Goal: Transaction & Acquisition: Purchase product/service

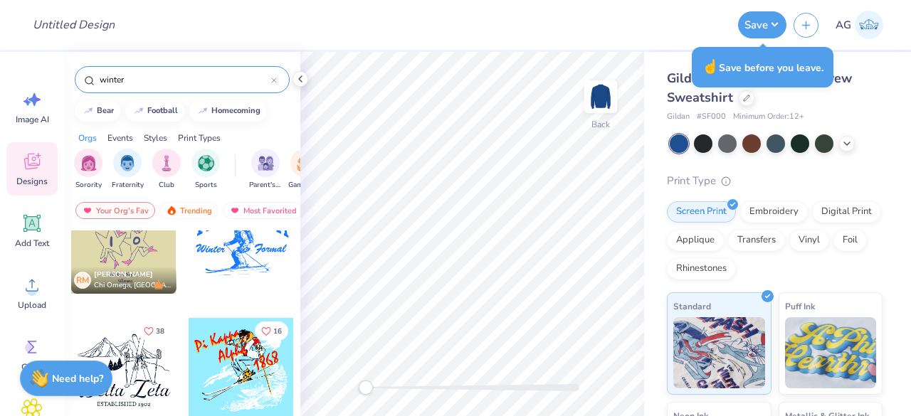
scroll to position [2167, 0]
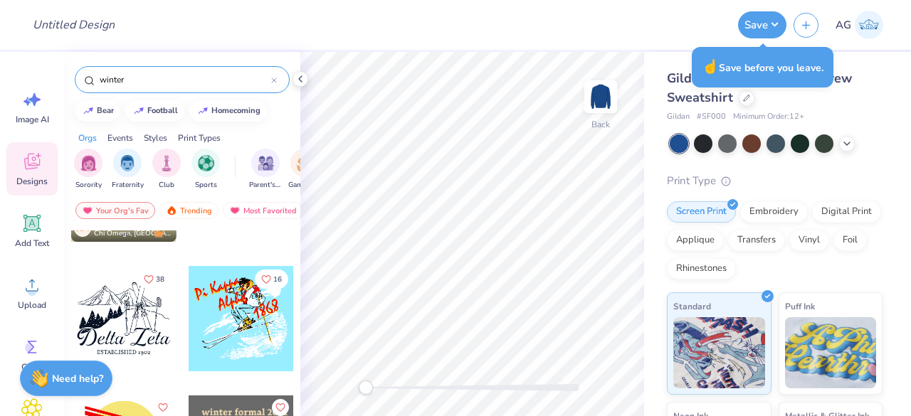
click at [226, 307] on div at bounding box center [241, 318] width 105 height 105
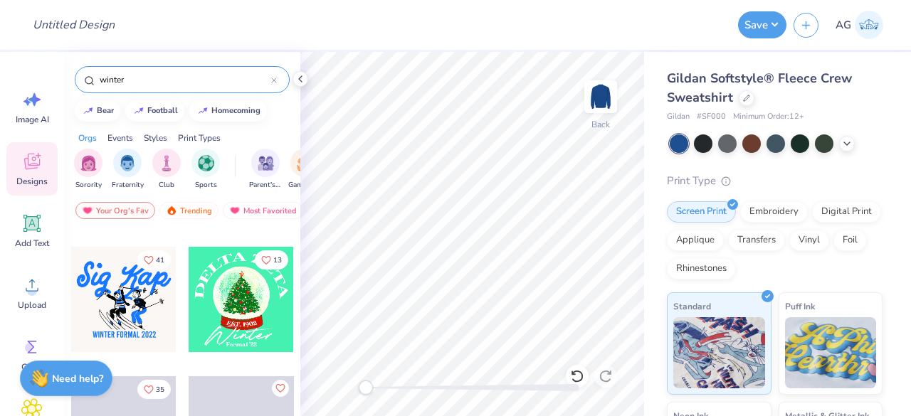
scroll to position [3200, 0]
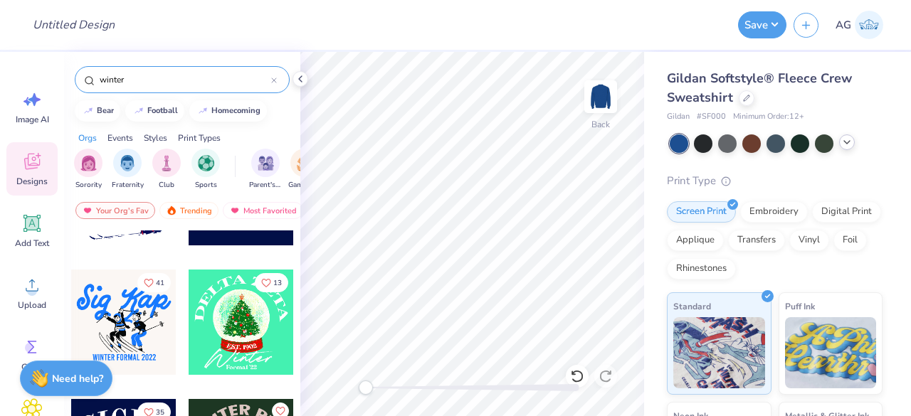
click at [849, 141] on polyline at bounding box center [847, 142] width 6 height 3
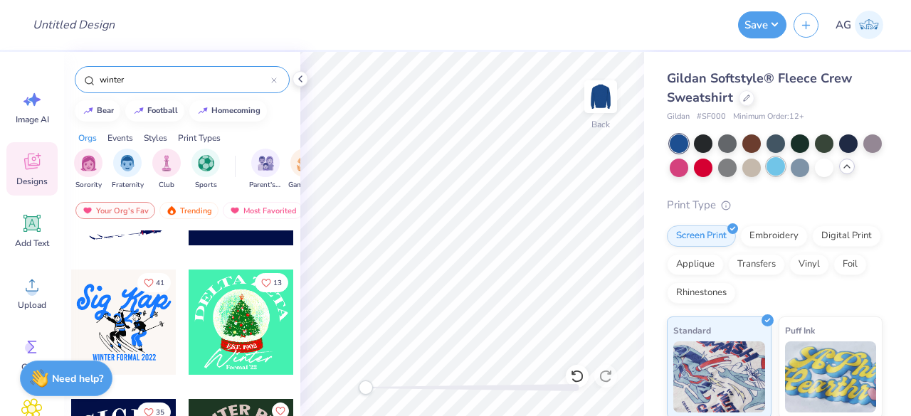
click at [785, 164] on div at bounding box center [776, 166] width 19 height 19
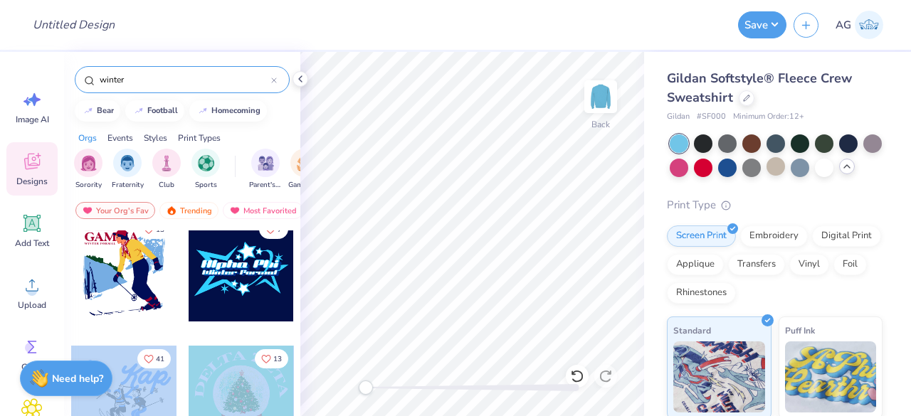
click at [479, 236] on div "Design Title Save AG Image AI Designs Add Text Upload Greek Clipart & logos Dec…" at bounding box center [455, 208] width 911 height 416
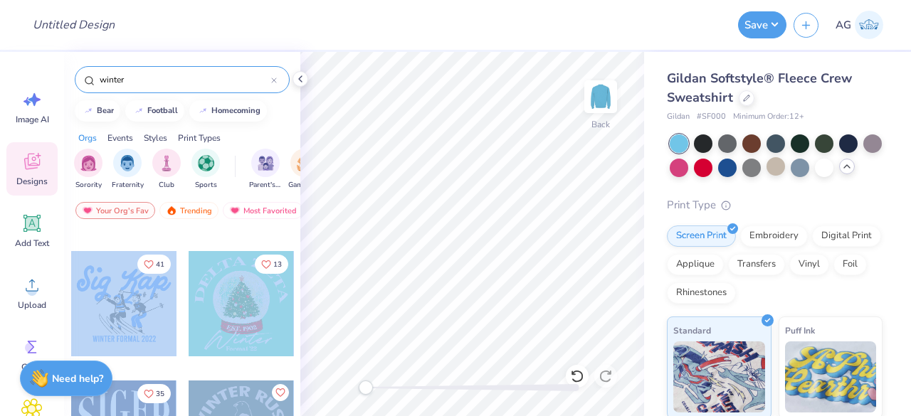
scroll to position [3258, 0]
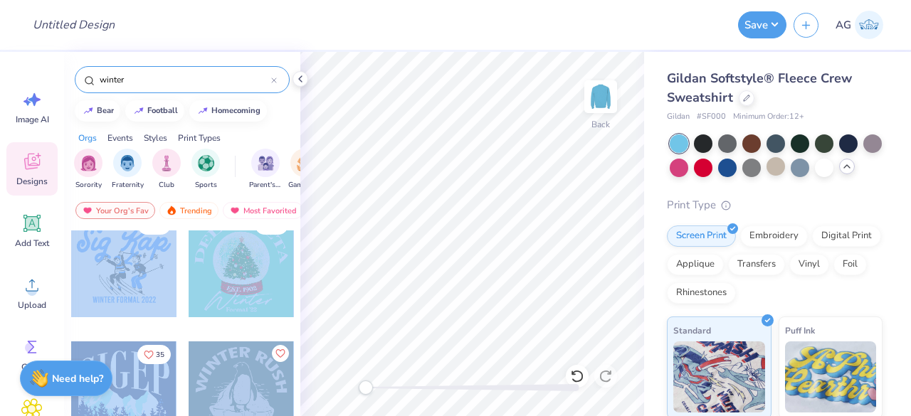
click at [115, 254] on div at bounding box center [123, 264] width 105 height 105
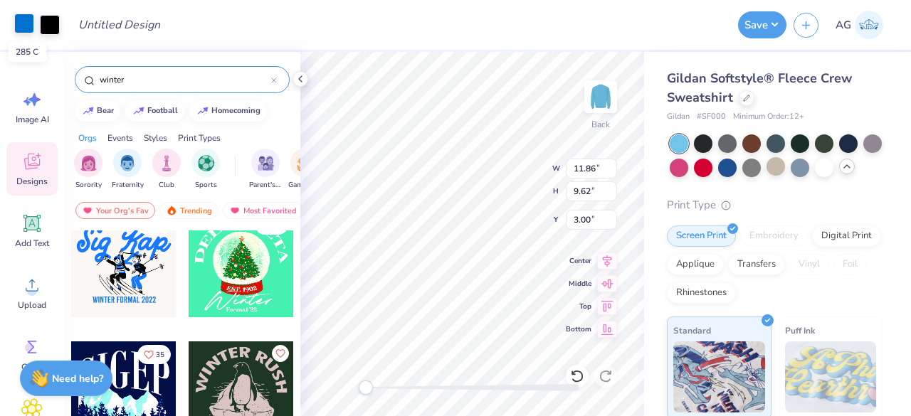
click at [31, 28] on div at bounding box center [24, 24] width 20 height 20
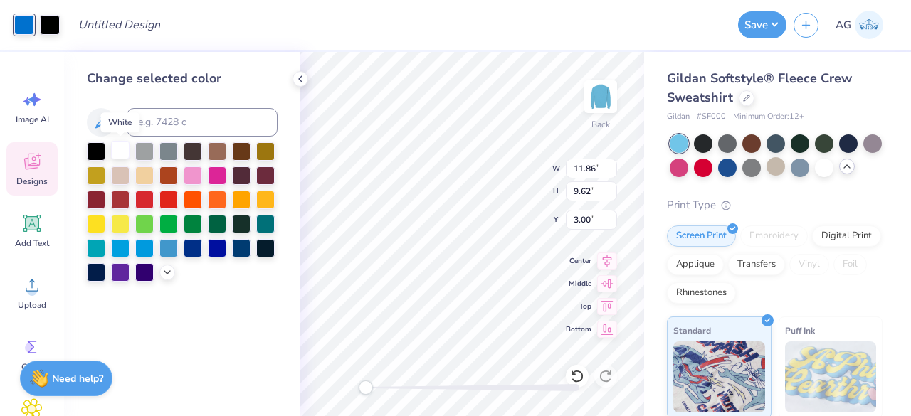
click at [121, 142] on div at bounding box center [120, 150] width 19 height 19
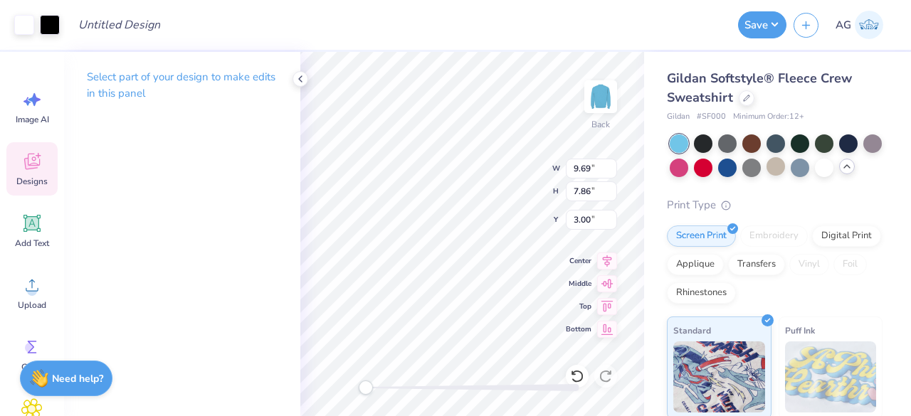
type input "9.69"
type input "7.86"
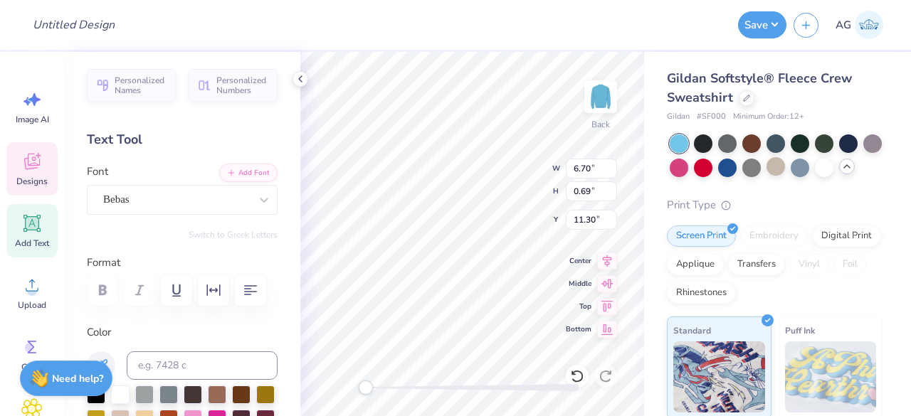
scroll to position [11, 9]
type textarea "WINTER FORMAL 2025"
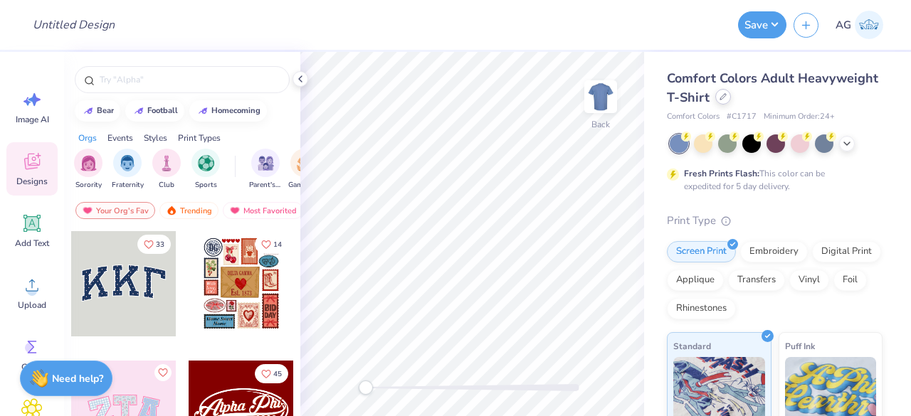
click at [726, 95] on icon at bounding box center [723, 97] width 6 height 6
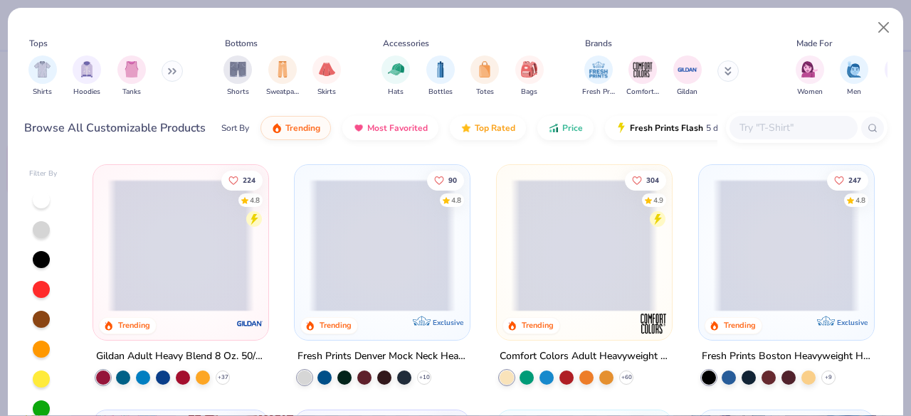
click at [793, 130] on input "text" at bounding box center [793, 128] width 110 height 16
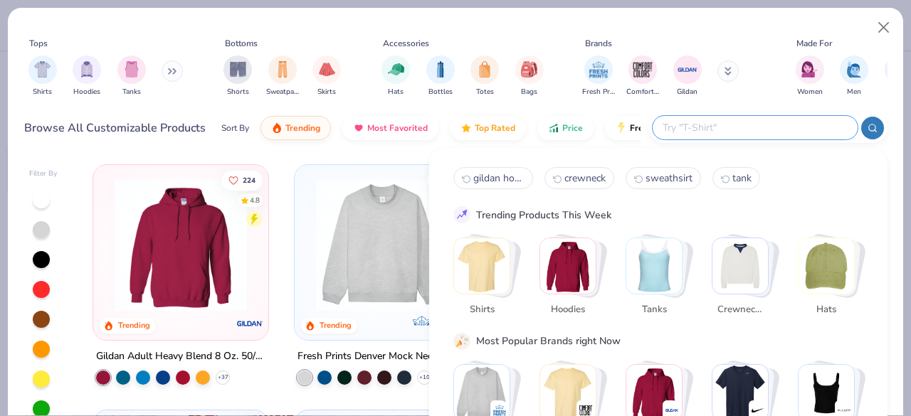
paste input "Nike CJ1611"
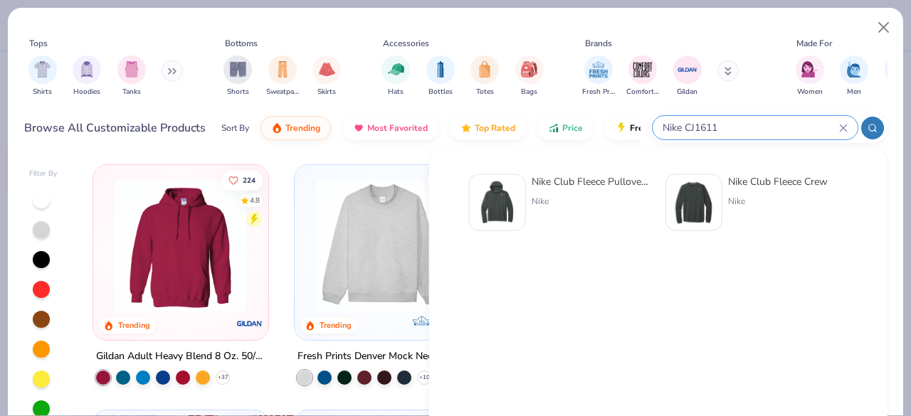
type input "Nike CJ1611"
click at [555, 190] on div "Nike Club Fleece Pullover Hoodie Nike" at bounding box center [592, 202] width 120 height 57
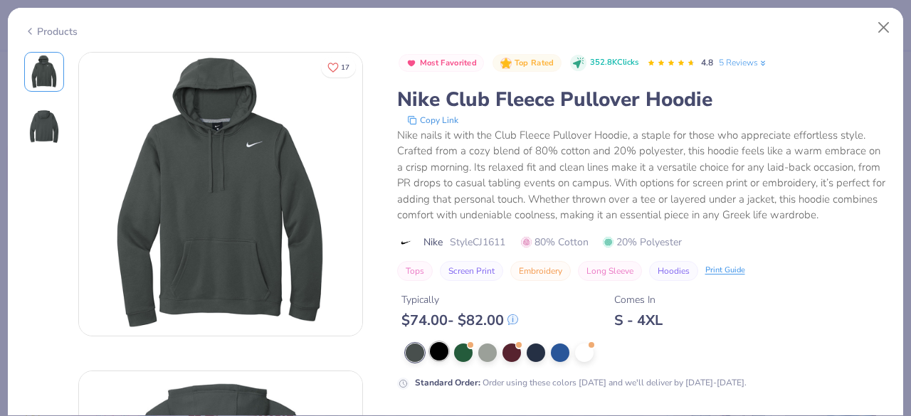
click at [438, 361] on div at bounding box center [439, 351] width 19 height 19
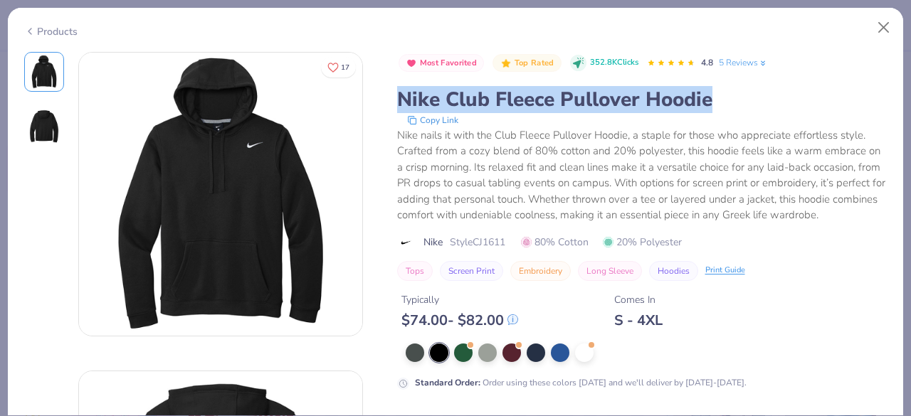
drag, startPoint x: 391, startPoint y: 100, endPoint x: 713, endPoint y: 102, distance: 322.4
click at [713, 102] on div "17 Most Favorited Top Rated 352.8K Clicks 4.8 5 Reviews Nike Club Fleece Pullov…" at bounding box center [455, 354] width 863 height 604
copy div "Nike Club Fleece Pullover Hoodie"
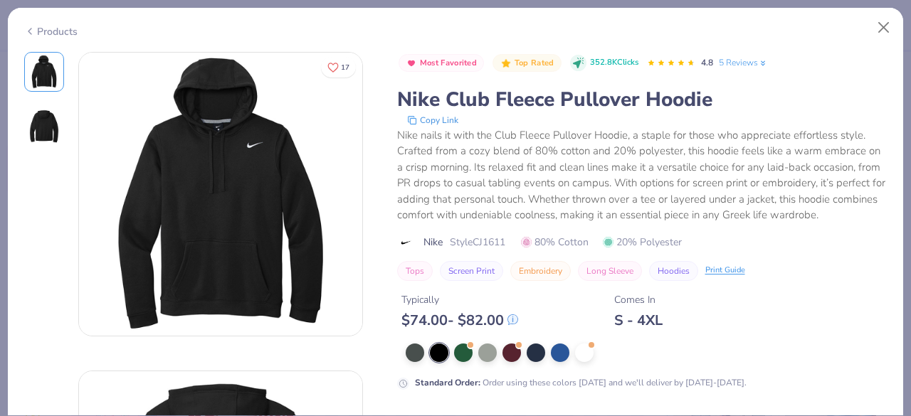
click at [672, 185] on div "Nike nails it with the Club Fleece Pullover Hoodie, a staple for those who appr…" at bounding box center [642, 175] width 490 height 96
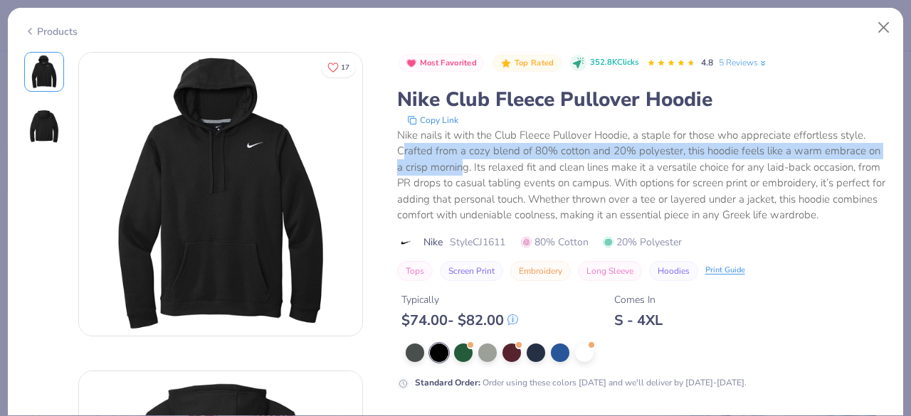
drag, startPoint x: 403, startPoint y: 155, endPoint x: 464, endPoint y: 166, distance: 62.1
click at [464, 166] on div "Nike nails it with the Club Fleece Pullover Hoodie, a staple for those who appr…" at bounding box center [642, 175] width 490 height 96
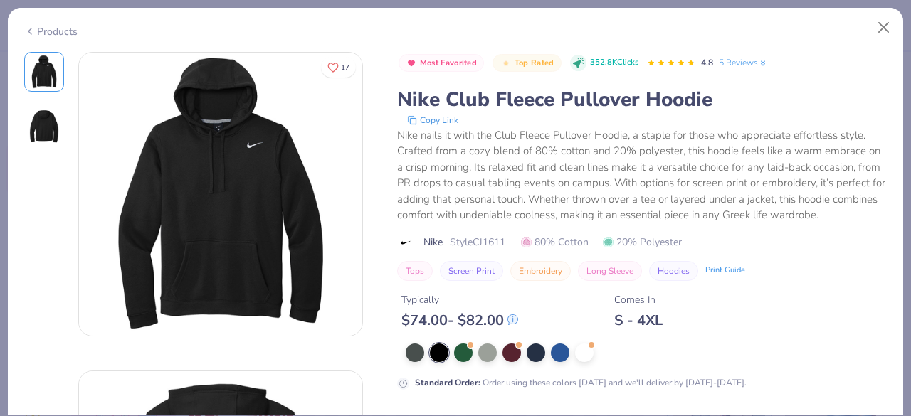
click at [489, 197] on div "Nike nails it with the Club Fleece Pullover Hoodie, a staple for those who appr…" at bounding box center [642, 175] width 490 height 96
drag, startPoint x: 401, startPoint y: 147, endPoint x: 531, endPoint y: 155, distance: 129.8
click at [531, 155] on div "Nike nails it with the Club Fleece Pullover Hoodie, a staple for those who appr…" at bounding box center [642, 175] width 490 height 96
click at [713, 173] on div "Nike nails it with the Club Fleece Pullover Hoodie, a staple for those who appr…" at bounding box center [642, 175] width 490 height 96
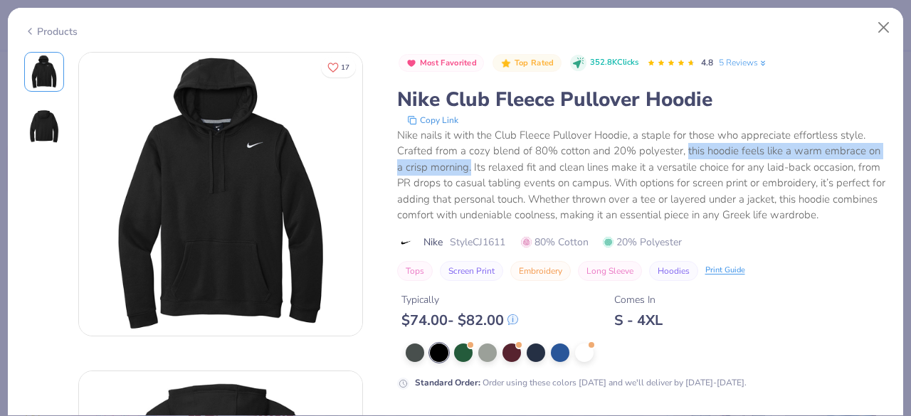
drag, startPoint x: 683, startPoint y: 149, endPoint x: 471, endPoint y: 164, distance: 212.7
click at [471, 164] on div "Nike nails it with the Club Fleece Pullover Hoodie, a staple for those who appr…" at bounding box center [642, 175] width 490 height 96
copy div "this hoodie feels like a warm embrace on a crisp morning."
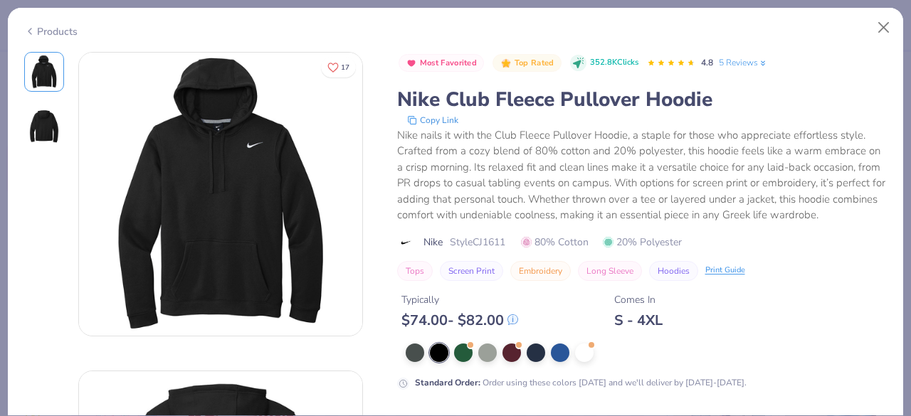
click at [41, 28] on div "Products" at bounding box center [50, 31] width 53 height 15
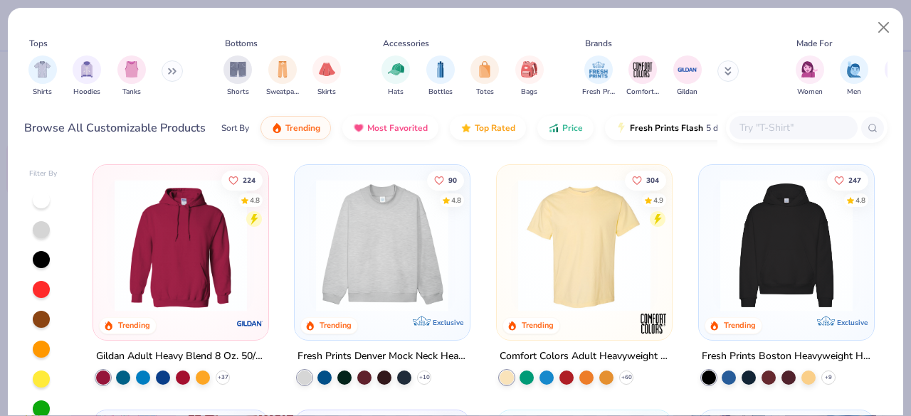
click at [810, 129] on input "text" at bounding box center [793, 128] width 110 height 16
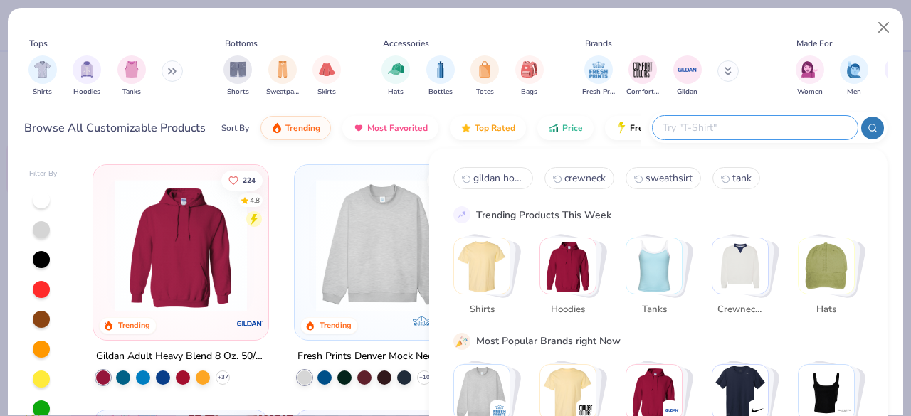
paste input "#NKBQ5231"
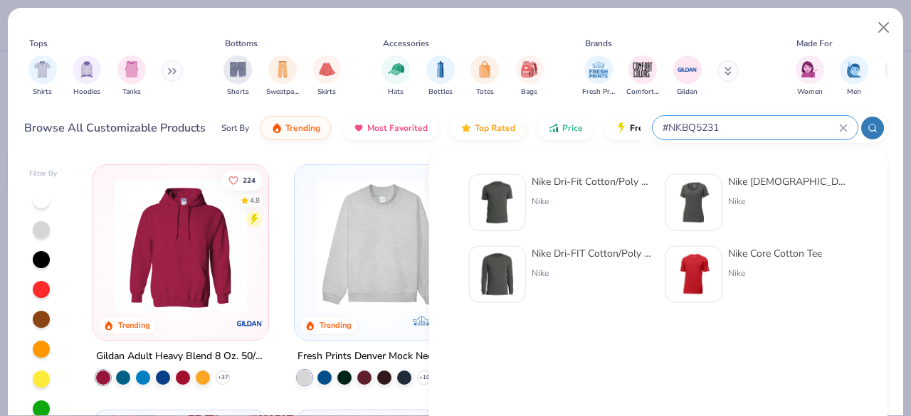
type input "#NKBQ5231"
click at [559, 182] on div "Nike Dri-Fit Cotton/Poly Tee" at bounding box center [592, 181] width 120 height 15
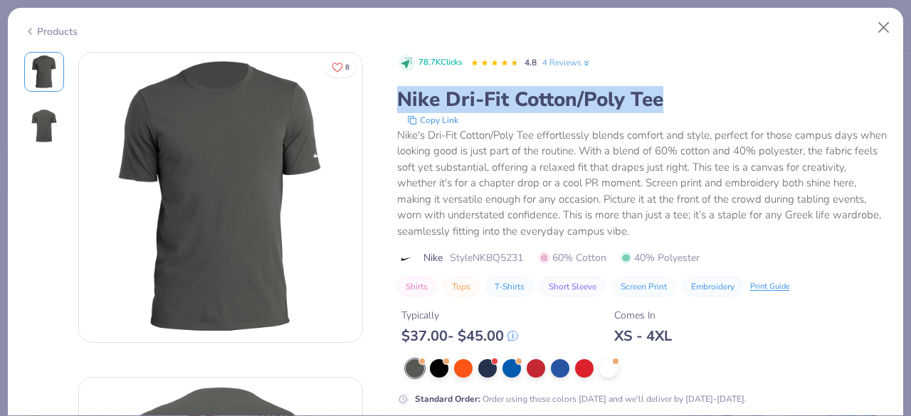
drag, startPoint x: 399, startPoint y: 105, endPoint x: 686, endPoint y: 105, distance: 287.6
click at [686, 105] on div "Nike Dri-Fit Cotton/Poly Tee" at bounding box center [642, 99] width 490 height 27
copy div "Nike Dri-Fit Cotton/Poly Tee"
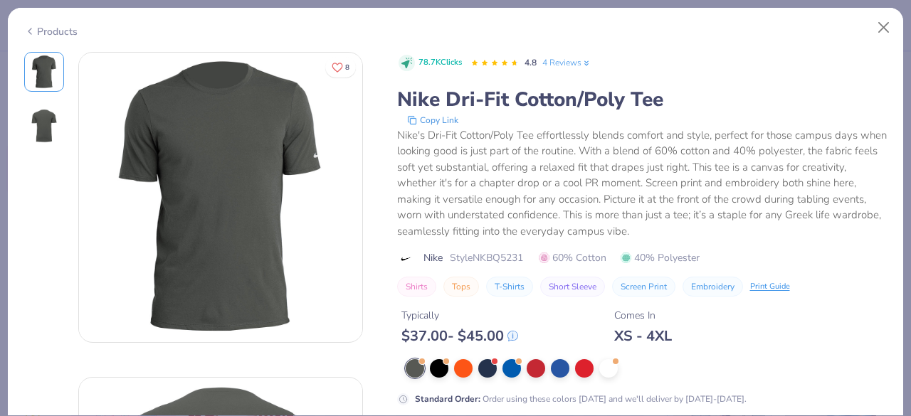
click at [470, 131] on div "Nike's Dri-Fit Cotton/Poly Tee effortlessly blends comfort and style, perfect f…" at bounding box center [642, 183] width 490 height 112
drag, startPoint x: 478, startPoint y: 261, endPoint x: 549, endPoint y: 256, distance: 72.1
click at [549, 256] on div "Nike Style NKBQ5231 60% Cotton 40% Polyester" at bounding box center [642, 258] width 490 height 15
copy span "NKBQ5231"
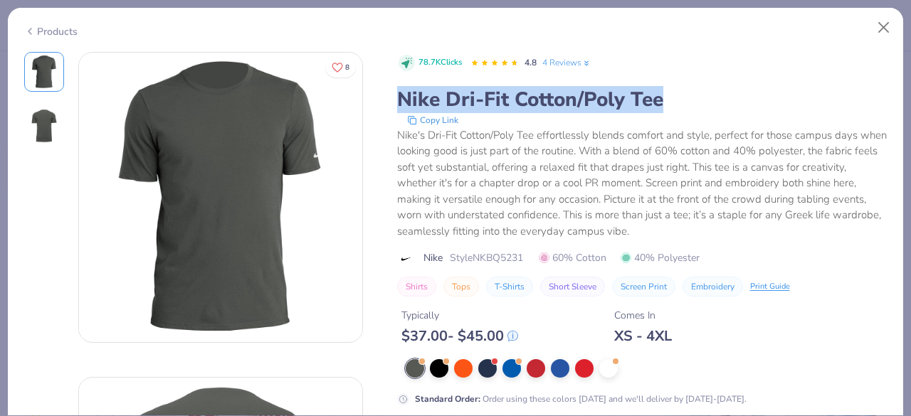
drag, startPoint x: 401, startPoint y: 93, endPoint x: 787, endPoint y: 100, distance: 386.6
click at [787, 100] on div "Nike Dri-Fit Cotton/Poly Tee" at bounding box center [642, 99] width 490 height 27
copy div "Nike Dri-Fit Cotton/Poly Tee"
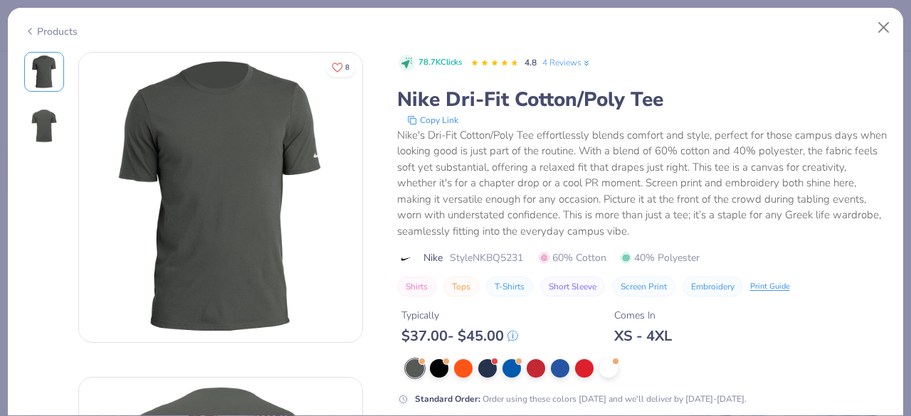
click at [568, 135] on div "Nike's Dri-Fit Cotton/Poly Tee effortlessly blends comfort and style, perfect f…" at bounding box center [642, 183] width 490 height 112
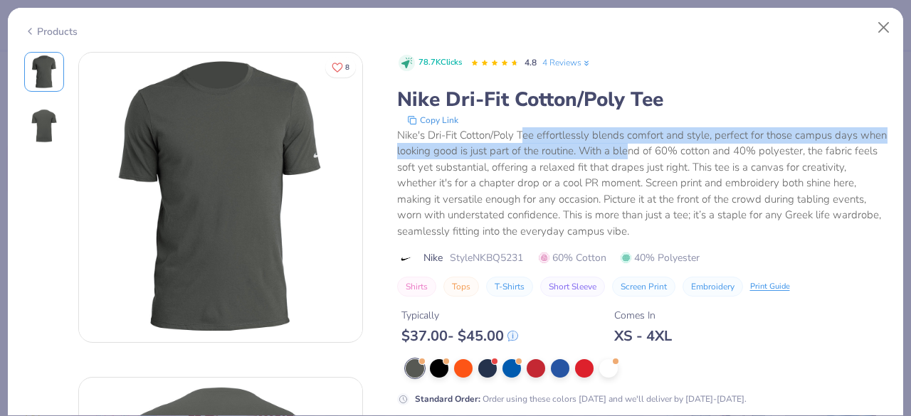
drag, startPoint x: 521, startPoint y: 136, endPoint x: 658, endPoint y: 149, distance: 137.3
click at [658, 149] on div "Nike's Dri-Fit Cotton/Poly Tee effortlessly blends comfort and style, perfect f…" at bounding box center [642, 183] width 490 height 112
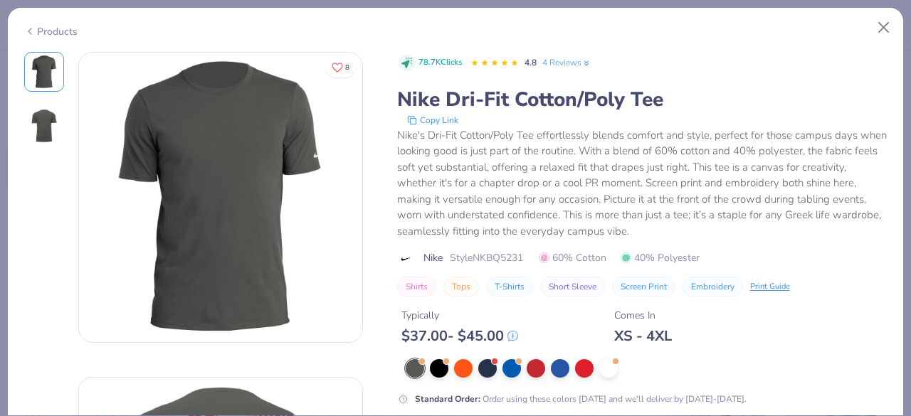
click at [642, 207] on div "Nike's Dri-Fit Cotton/Poly Tee effortlessly blends comfort and style, perfect f…" at bounding box center [642, 183] width 490 height 112
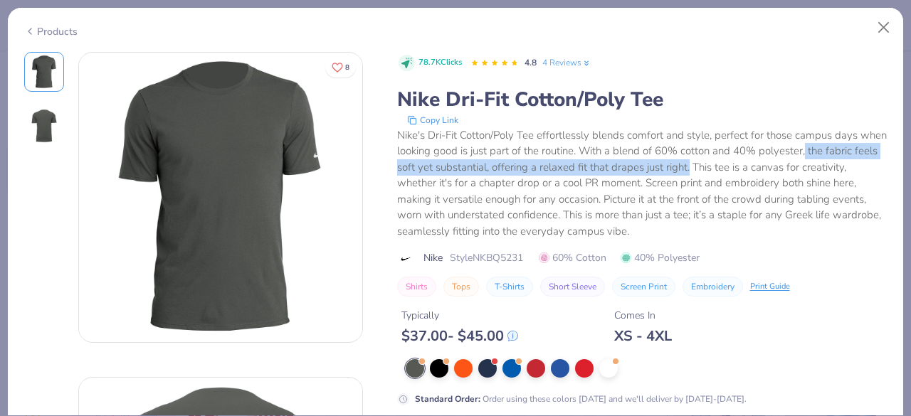
drag, startPoint x: 834, startPoint y: 149, endPoint x: 743, endPoint y: 163, distance: 92.2
click at [743, 163] on div "Nike's Dri-Fit Cotton/Poly Tee effortlessly blends comfort and style, perfect f…" at bounding box center [642, 183] width 490 height 112
copy div "the fabric feels soft yet substantial, offering a relaxed fit that drapes just …"
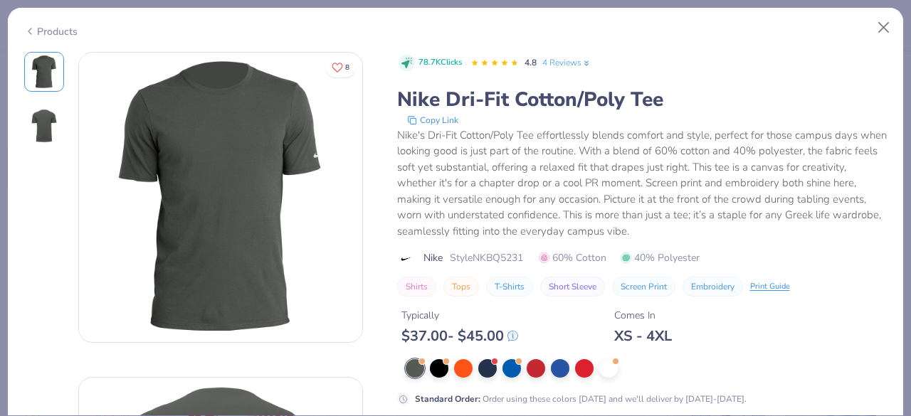
click at [45, 29] on div "Products" at bounding box center [50, 31] width 53 height 15
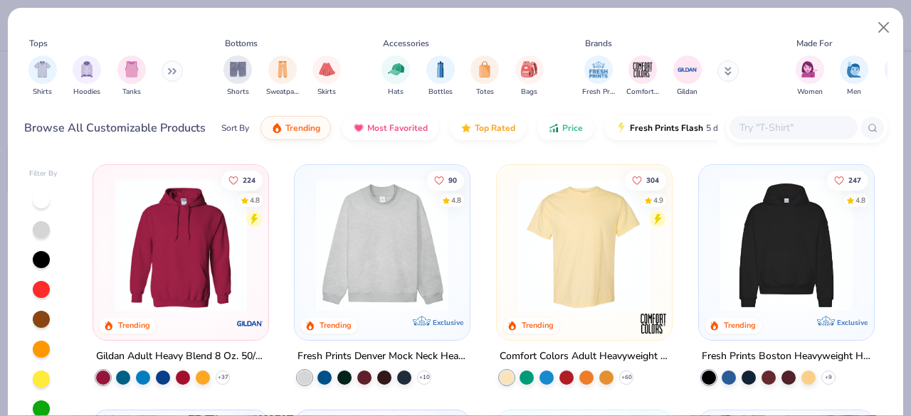
click at [778, 133] on input "text" at bounding box center [793, 128] width 110 height 16
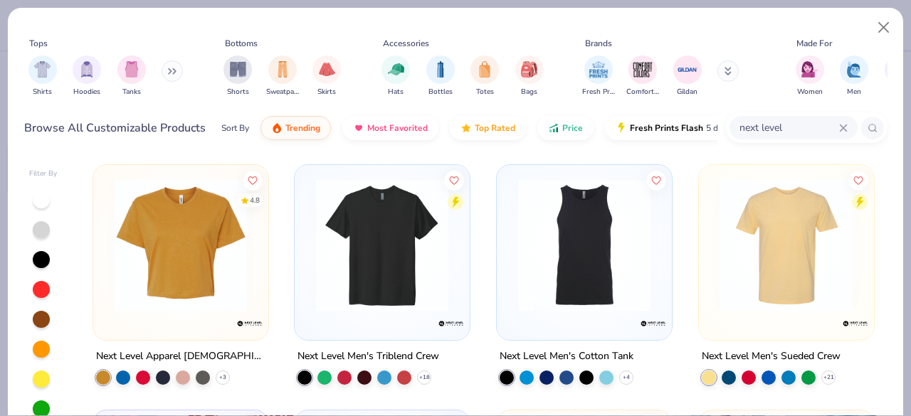
click at [386, 248] on img at bounding box center [382, 245] width 147 height 132
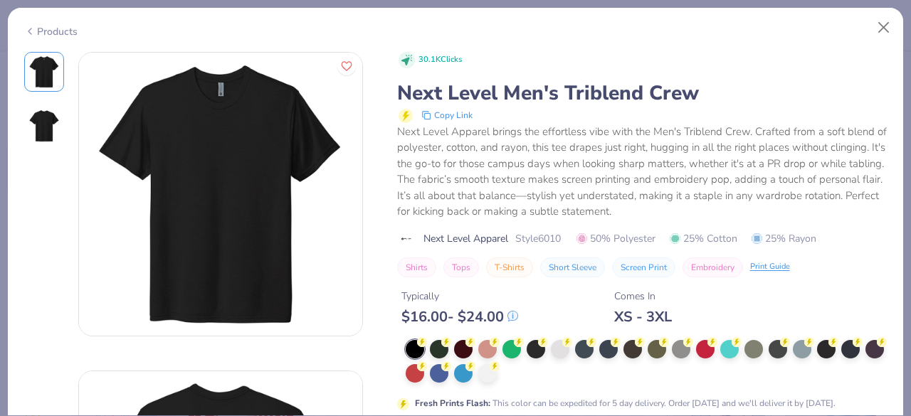
click at [31, 33] on icon at bounding box center [29, 31] width 11 height 17
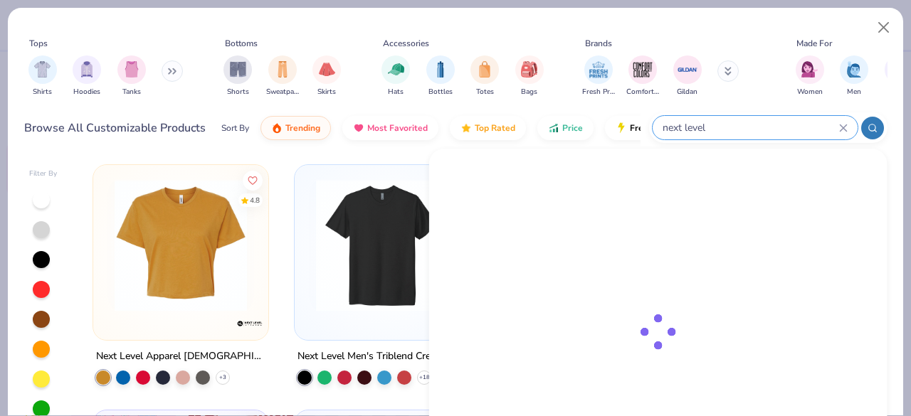
click at [784, 122] on input "next level" at bounding box center [750, 128] width 178 height 16
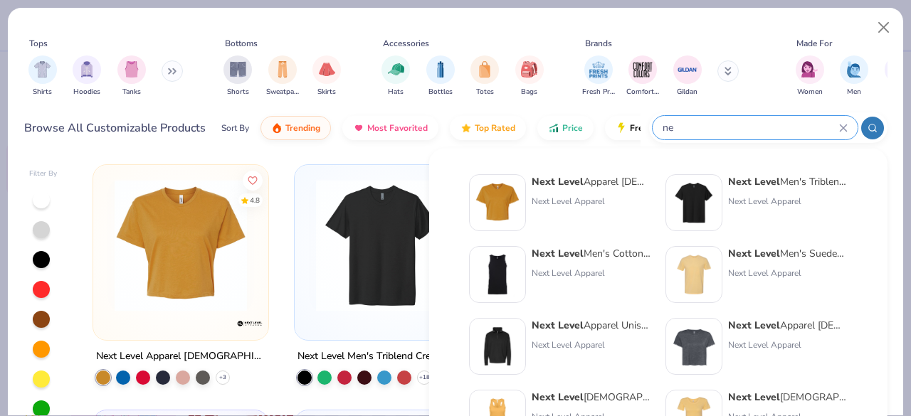
type input "n"
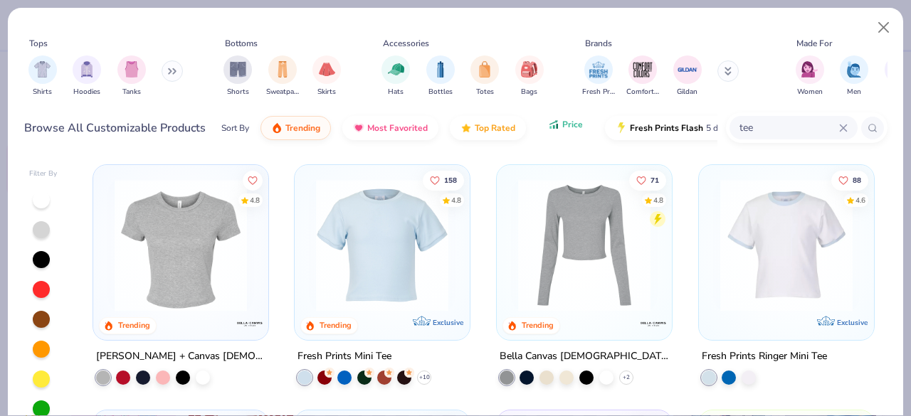
click at [579, 117] on button "Price" at bounding box center [565, 124] width 56 height 24
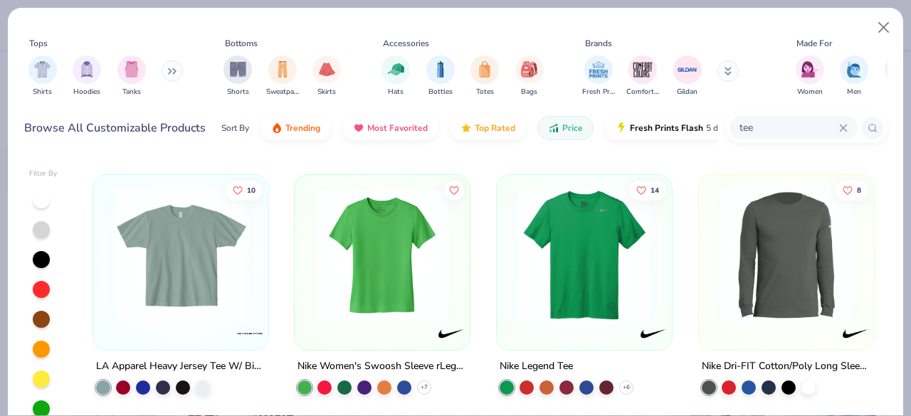
scroll to position [2989, 0]
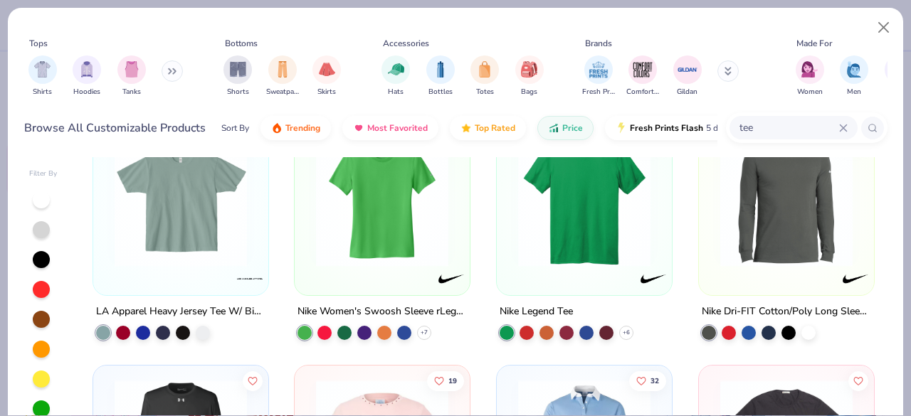
drag, startPoint x: 781, startPoint y: 123, endPoint x: 774, endPoint y: 126, distance: 7.7
click at [781, 124] on input "tee" at bounding box center [788, 128] width 101 height 16
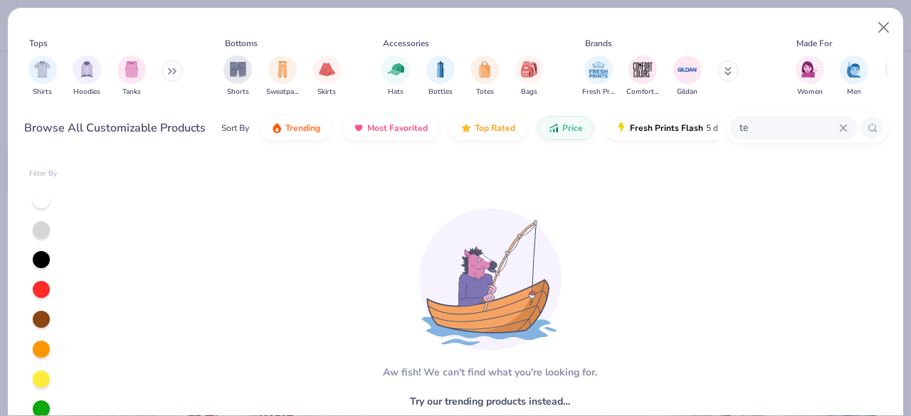
type input "t"
type input "next level"
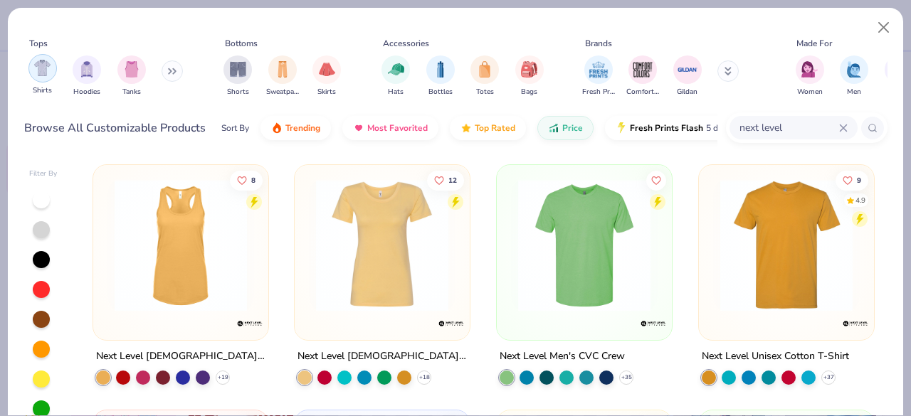
click at [36, 71] on img "filter for Shirts" at bounding box center [42, 68] width 16 height 16
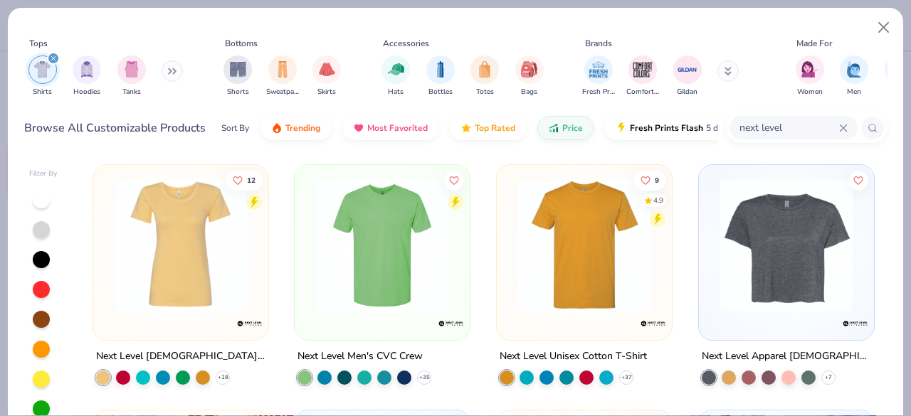
click at [584, 243] on img at bounding box center [584, 245] width 147 height 132
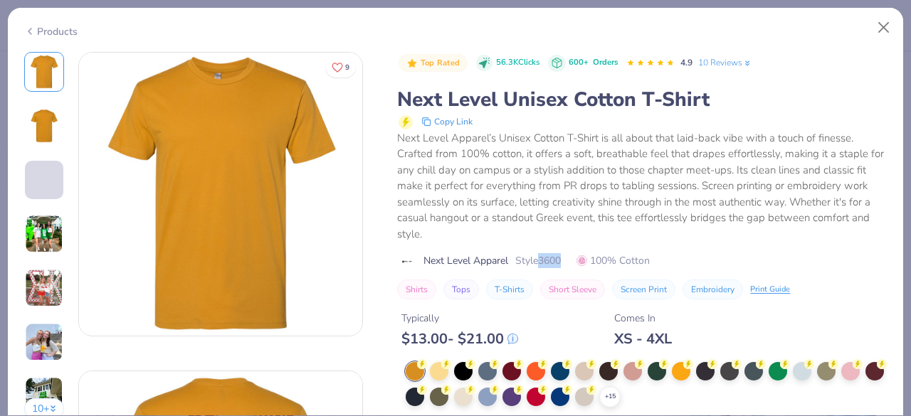
drag, startPoint x: 545, startPoint y: 256, endPoint x: 578, endPoint y: 255, distance: 32.7
click at [578, 255] on div "Next Level Apparel Style 3600 100% Cotton" at bounding box center [642, 260] width 490 height 15
